Goal: Task Accomplishment & Management: Manage account settings

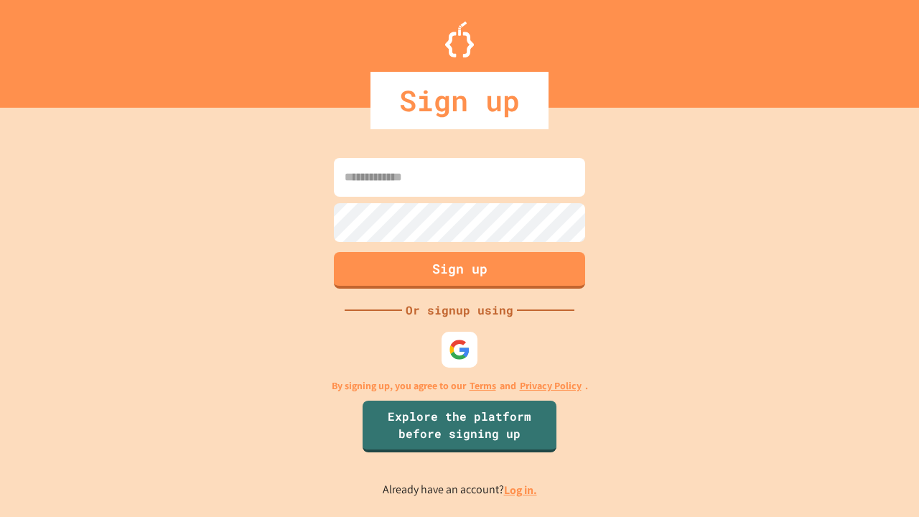
click at [521, 490] on link "Log in." at bounding box center [520, 489] width 33 height 15
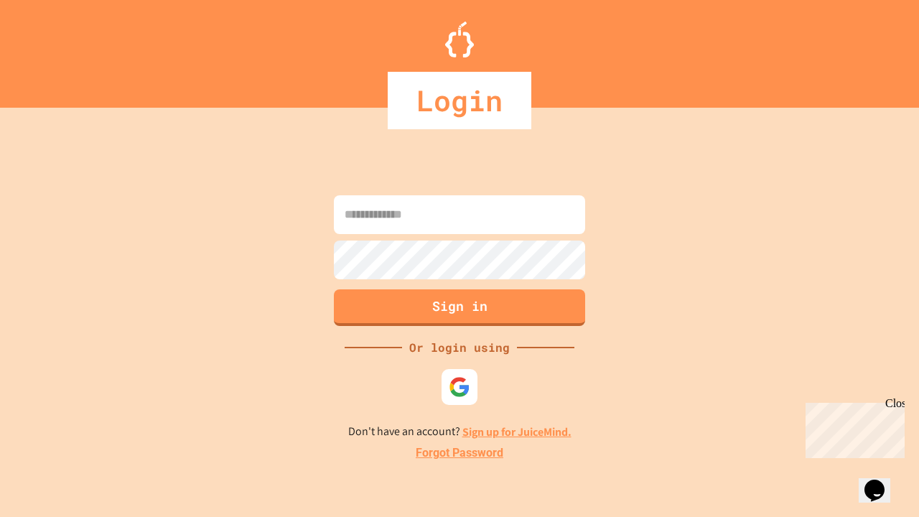
click at [459, 453] on link "Forgot Password" at bounding box center [460, 452] width 88 height 17
